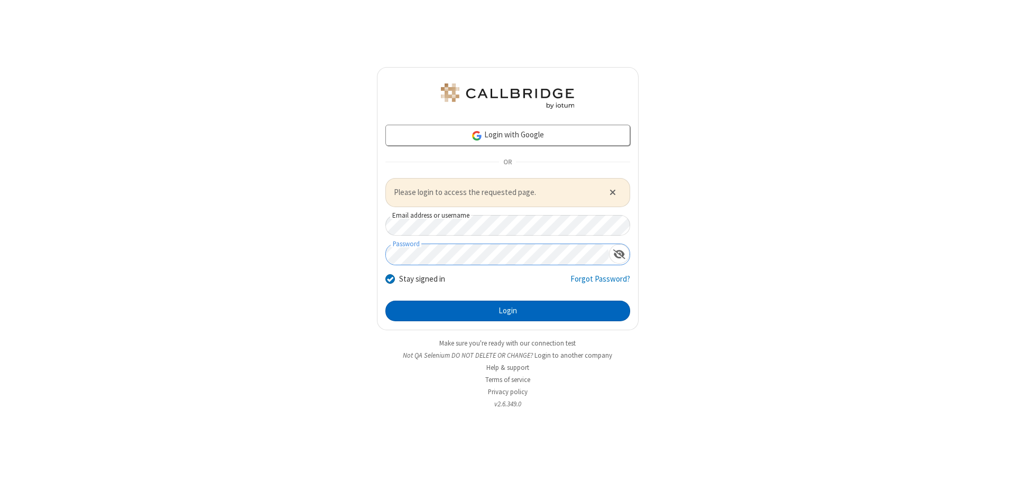
click at [507, 311] on button "Login" at bounding box center [507, 311] width 245 height 21
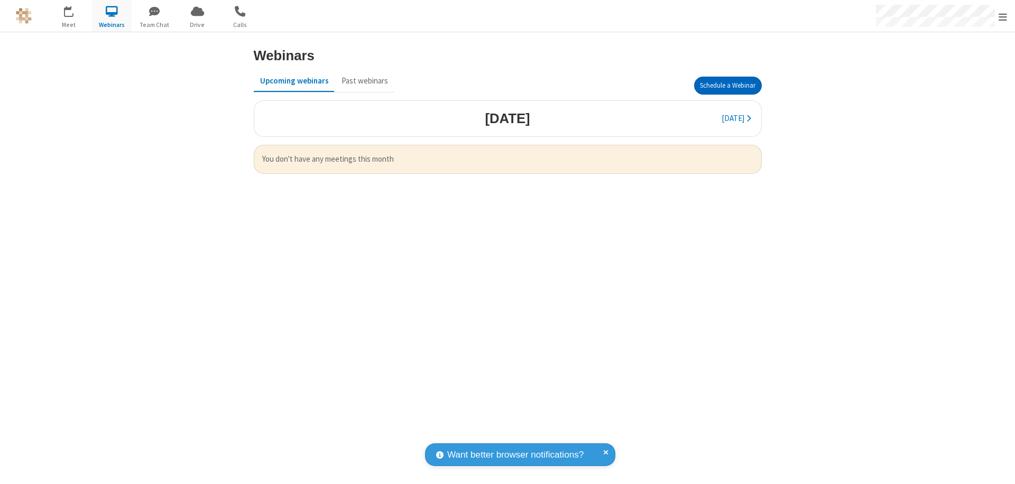
click at [727, 86] on button "Schedule a Webinar" at bounding box center [728, 86] width 68 height 18
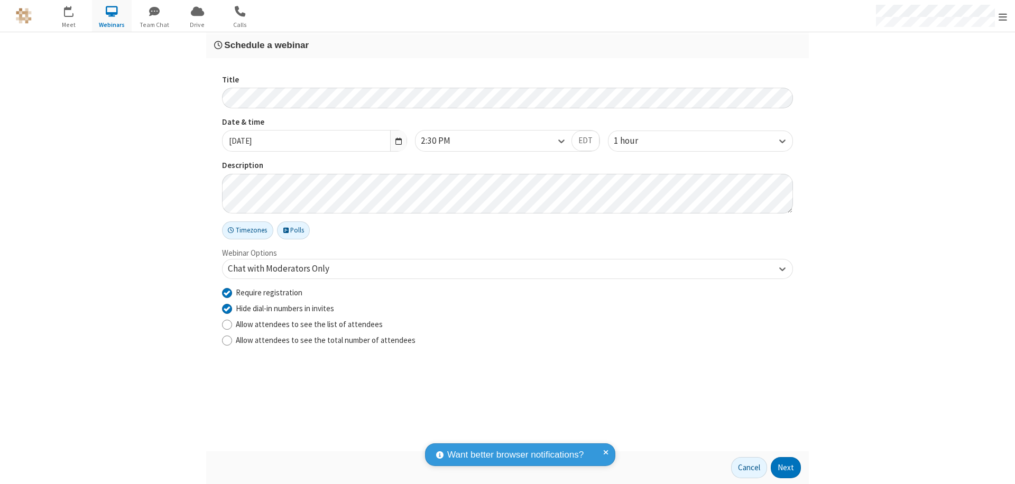
click at [227, 292] on input "Require registration" at bounding box center [227, 292] width 10 height 11
checkbox input "false"
click at [786, 468] on button "Next" at bounding box center [786, 467] width 30 height 21
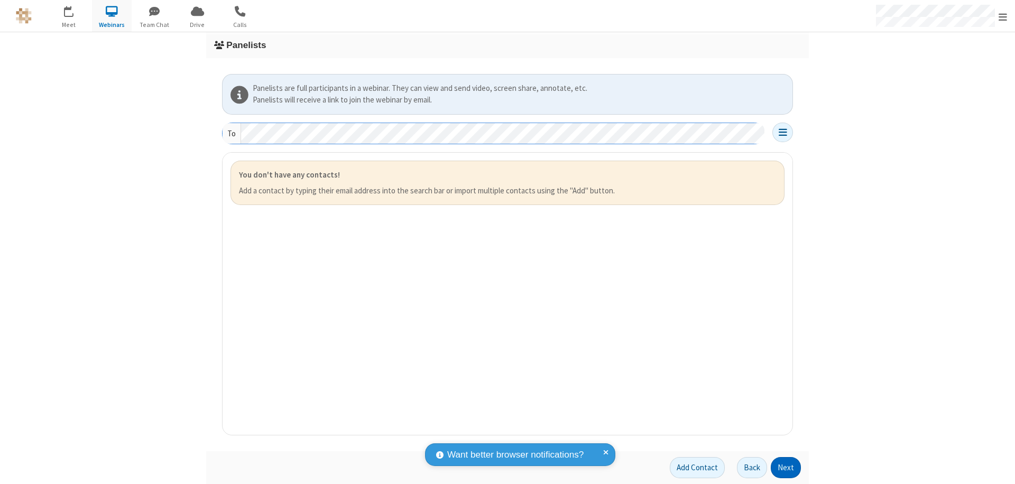
click at [786, 468] on button "Next" at bounding box center [786, 467] width 30 height 21
